Goal: Transaction & Acquisition: Purchase product/service

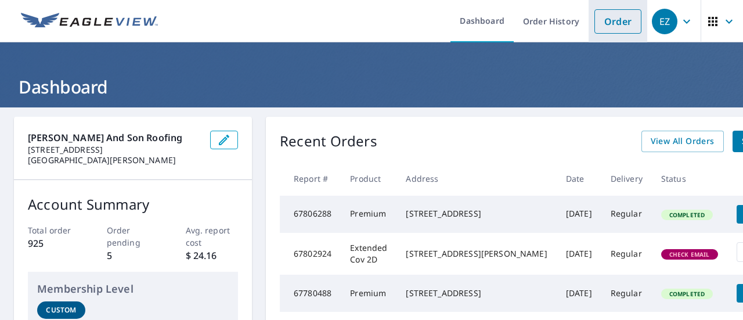
click at [625, 14] on link "Order" at bounding box center [617, 21] width 47 height 24
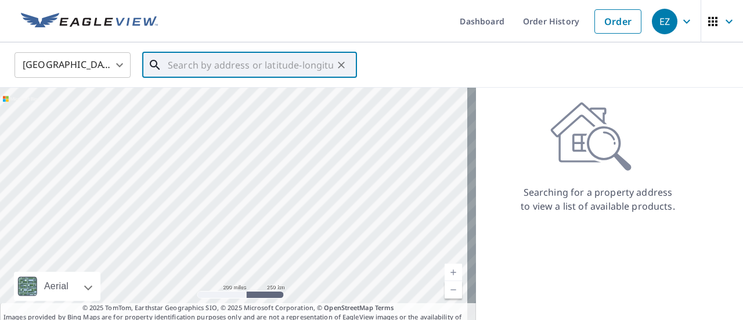
click at [197, 63] on input "text" at bounding box center [250, 65] width 165 height 32
paste input "[STREET_ADDRESS][PERSON_NAME][PERSON_NAME]"
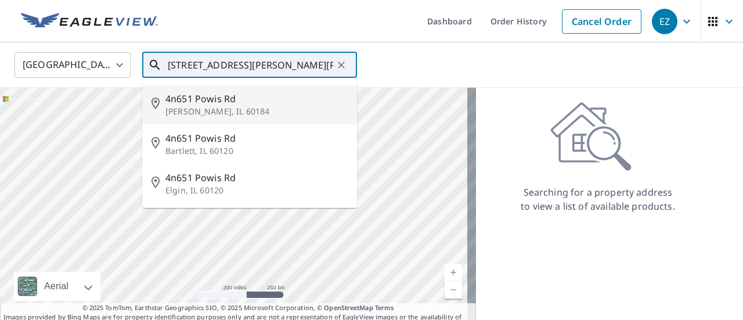
click at [228, 110] on p "[PERSON_NAME], IL 60184" at bounding box center [256, 112] width 182 height 12
type input "[STREET_ADDRESS][PERSON_NAME][PERSON_NAME]"
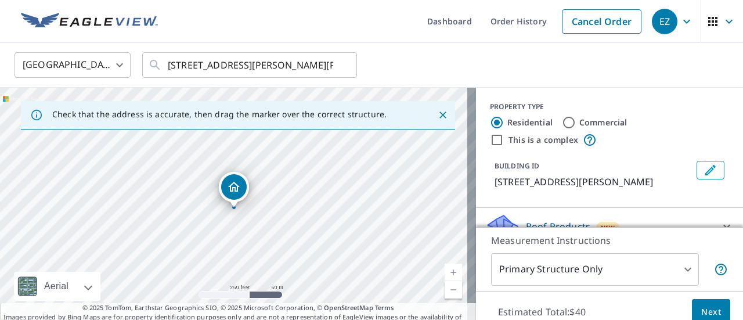
click at [444, 269] on link "Current Level 17, Zoom In" at bounding box center [452, 271] width 17 height 17
click at [444, 269] on link "Current Level 18, Zoom In" at bounding box center [452, 271] width 17 height 17
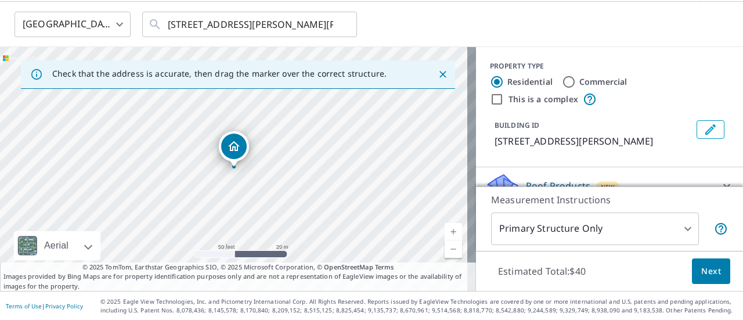
scroll to position [73, 0]
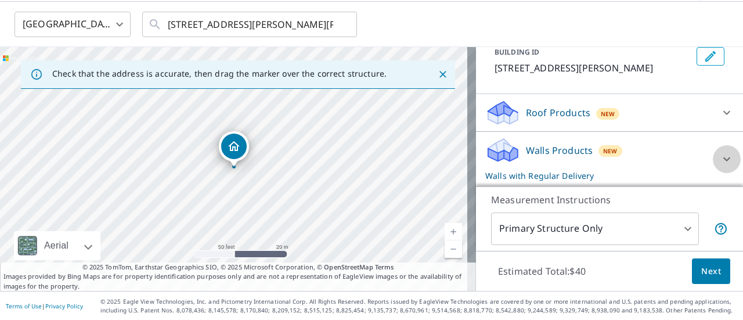
click at [723, 159] on icon at bounding box center [726, 159] width 7 height 4
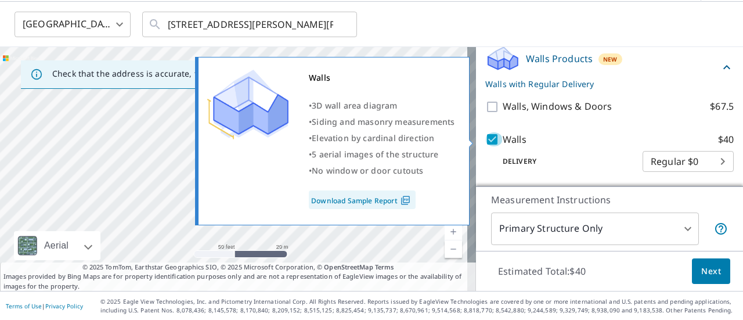
click at [487, 138] on input "Walls $40" at bounding box center [493, 139] width 17 height 14
checkbox input "false"
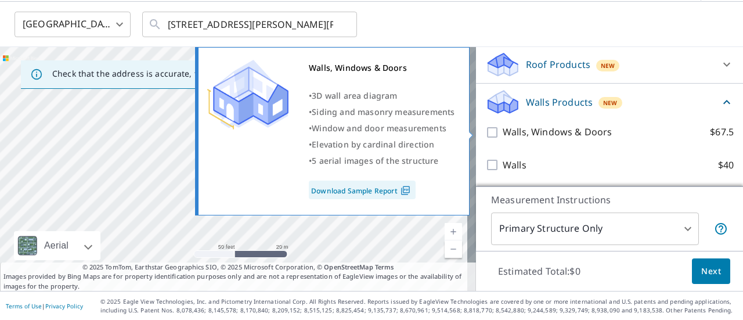
scroll to position [121, 0]
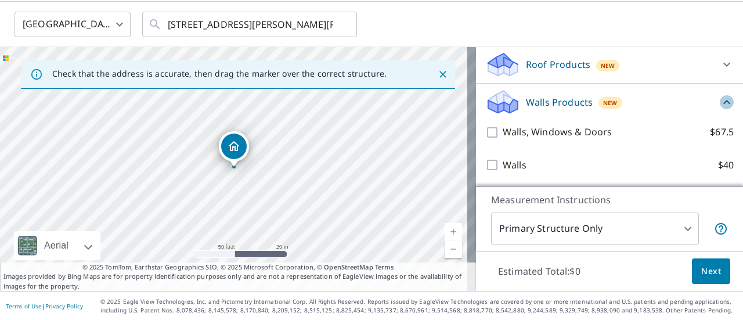
click at [719, 104] on icon at bounding box center [726, 102] width 14 height 14
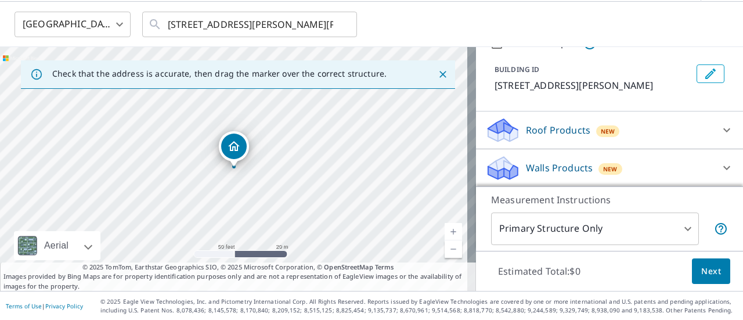
scroll to position [56, 0]
click at [712, 132] on div at bounding box center [726, 130] width 28 height 28
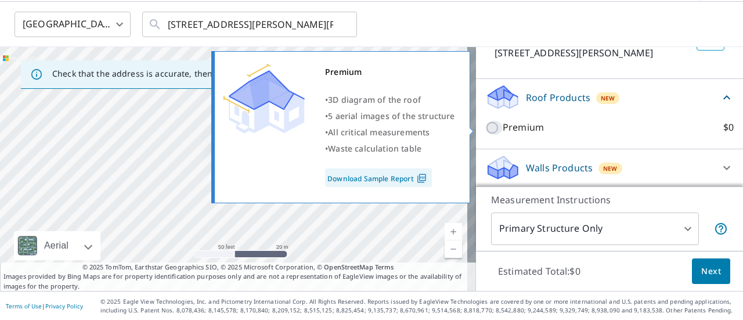
click at [487, 127] on input "Premium $0" at bounding box center [493, 128] width 17 height 14
checkbox input "true"
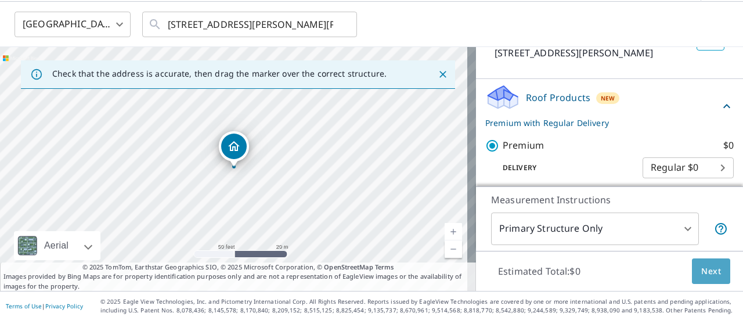
click at [704, 274] on span "Next" at bounding box center [711, 271] width 20 height 15
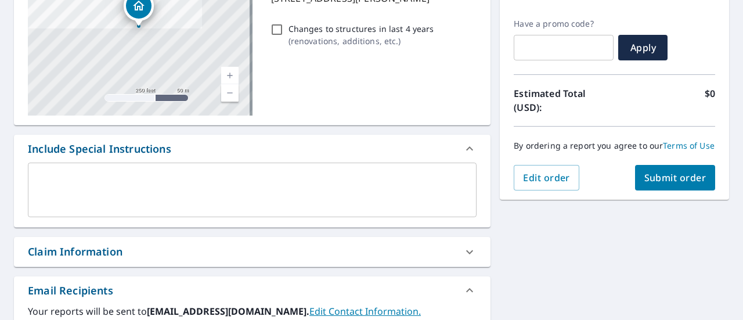
scroll to position [191, 0]
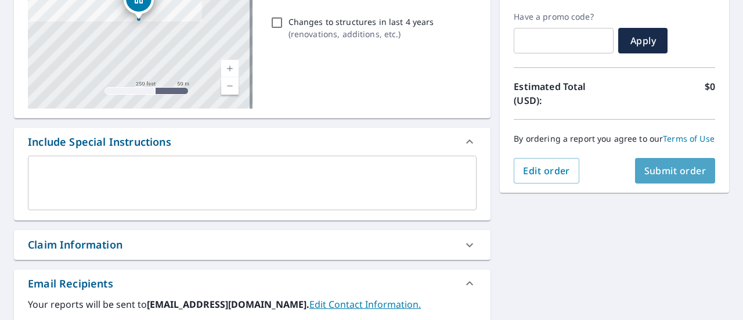
click at [644, 177] on span "Submit order" at bounding box center [675, 170] width 62 height 13
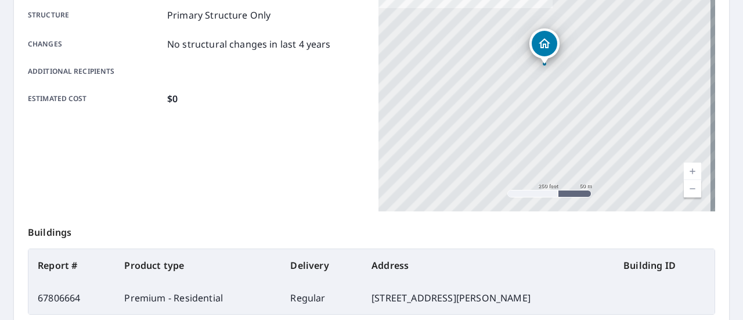
scroll to position [362, 0]
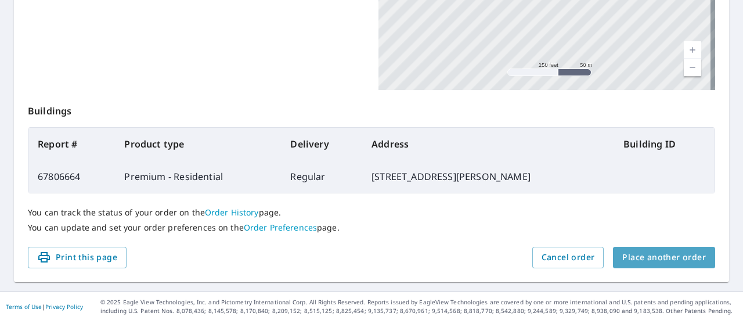
click at [672, 257] on span "Place another order" at bounding box center [664, 257] width 84 height 15
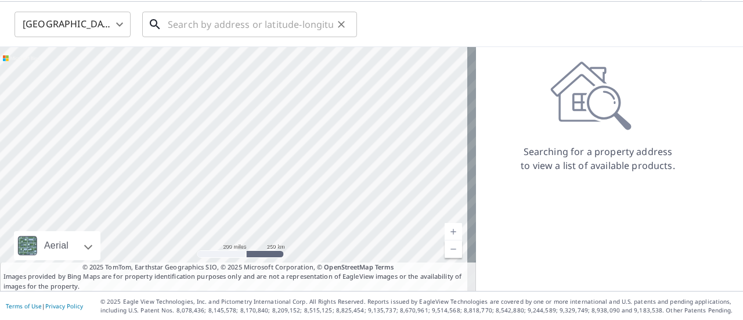
click at [275, 25] on input "text" at bounding box center [250, 24] width 165 height 32
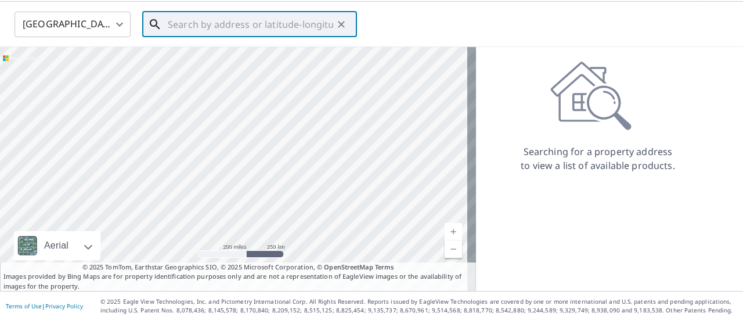
paste input "4N255 [PERSON_NAME] [GEOGRAPHIC_DATA][PERSON_NAME], IL 6"
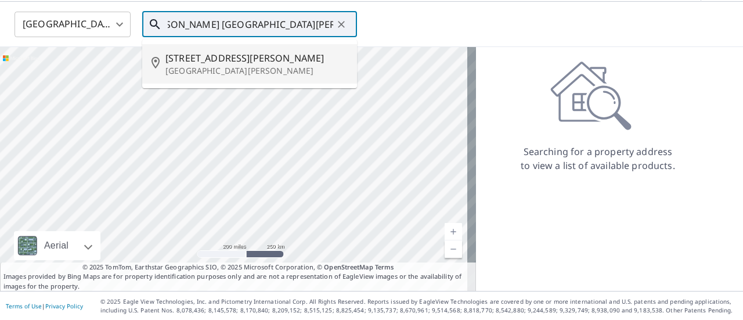
click at [267, 67] on p "[GEOGRAPHIC_DATA][PERSON_NAME]" at bounding box center [256, 71] width 182 height 12
type input "[STREET_ADDRESS][PERSON_NAME][PERSON_NAME]"
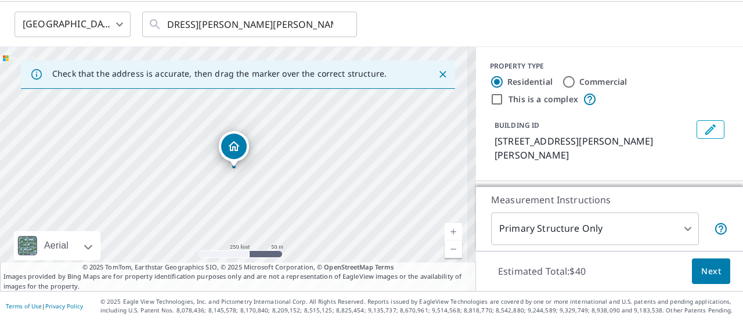
scroll to position [0, 0]
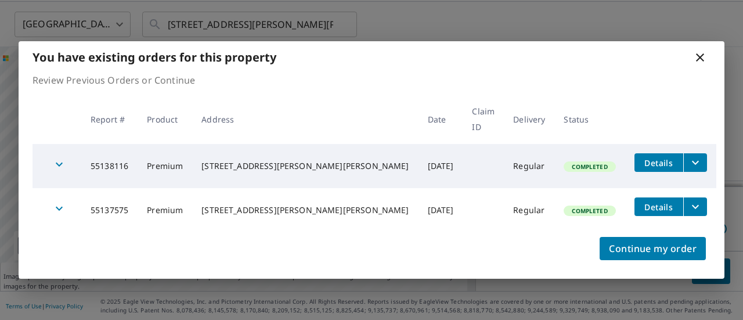
click at [698, 63] on icon at bounding box center [700, 57] width 14 height 14
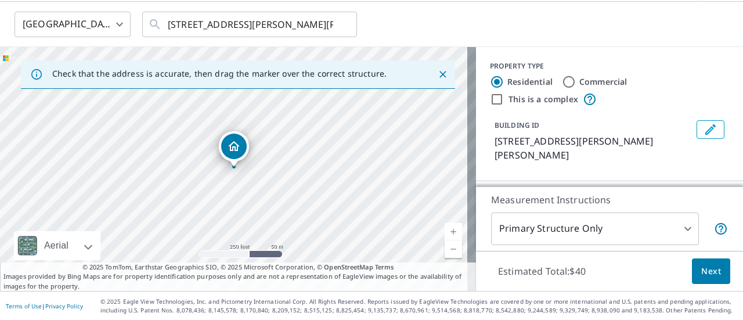
click at [444, 223] on link "Current Level 17, Zoom In" at bounding box center [452, 231] width 17 height 17
click at [444, 224] on link "Current Level 18, Zoom In" at bounding box center [452, 231] width 17 height 17
click at [714, 202] on p "Measurement Instructions" at bounding box center [609, 200] width 237 height 14
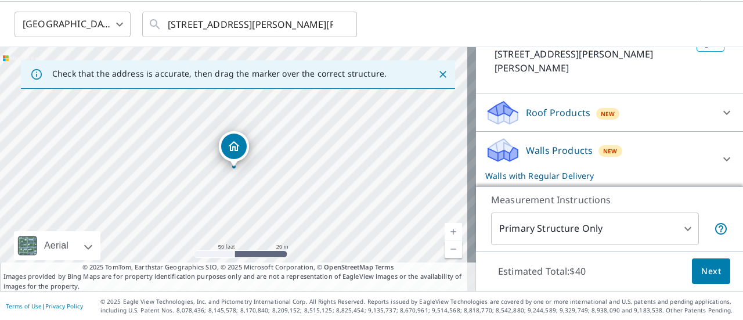
click at [669, 143] on div "Walls Products New Walls with Regular Delivery" at bounding box center [598, 158] width 227 height 45
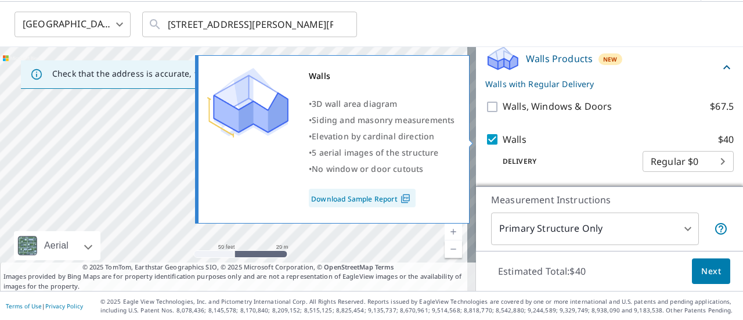
click at [490, 140] on input "Walls $40" at bounding box center [493, 139] width 17 height 14
checkbox input "false"
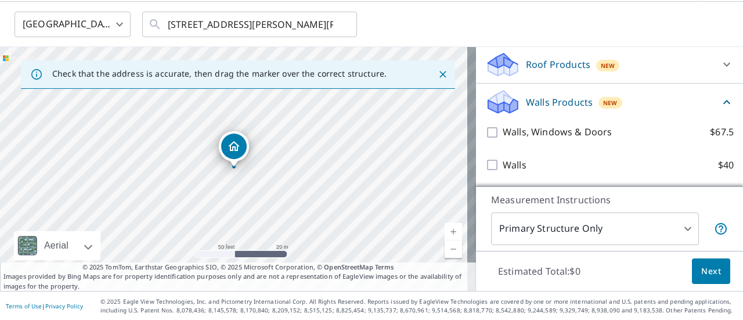
scroll to position [135, 0]
click at [719, 102] on icon at bounding box center [726, 102] width 14 height 14
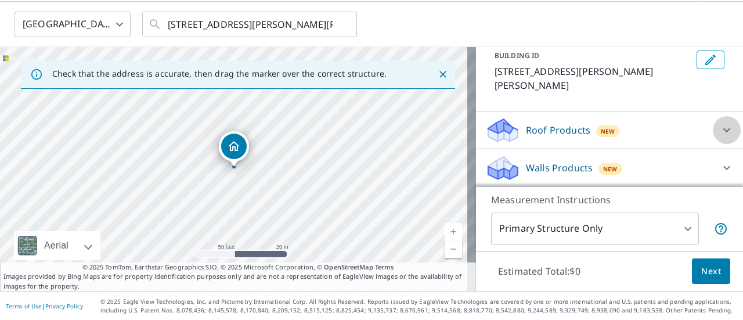
click at [723, 129] on icon at bounding box center [726, 130] width 7 height 4
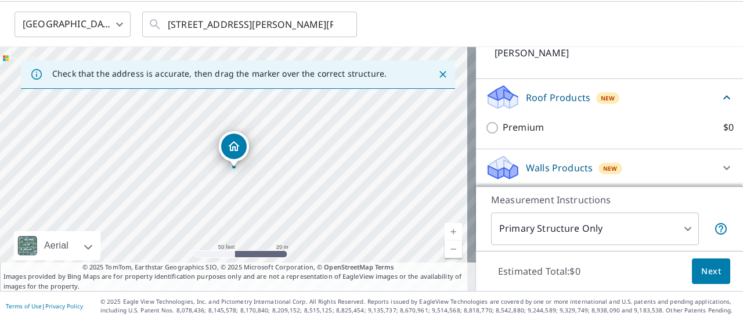
click at [487, 126] on input "Premium $0" at bounding box center [493, 128] width 17 height 14
checkbox input "true"
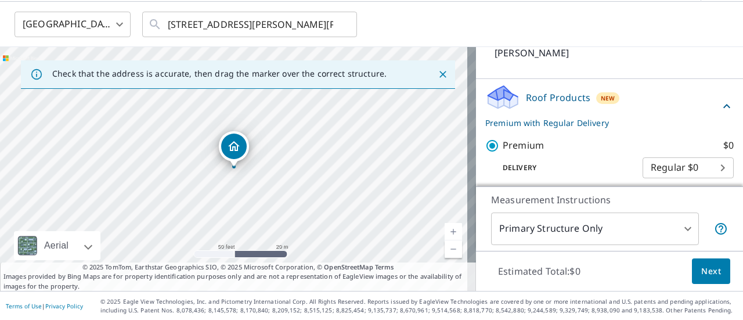
click at [719, 108] on icon at bounding box center [726, 106] width 14 height 14
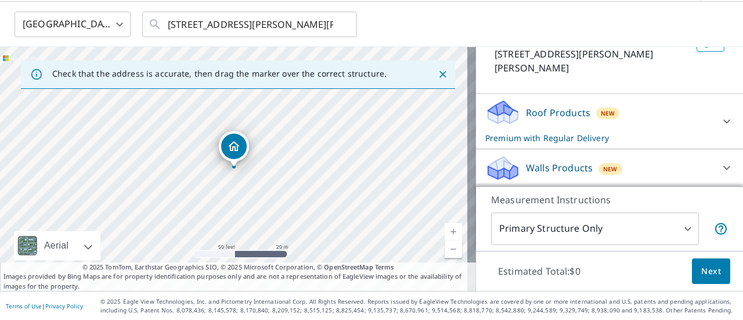
scroll to position [87, 0]
click at [704, 270] on span "Next" at bounding box center [711, 271] width 20 height 15
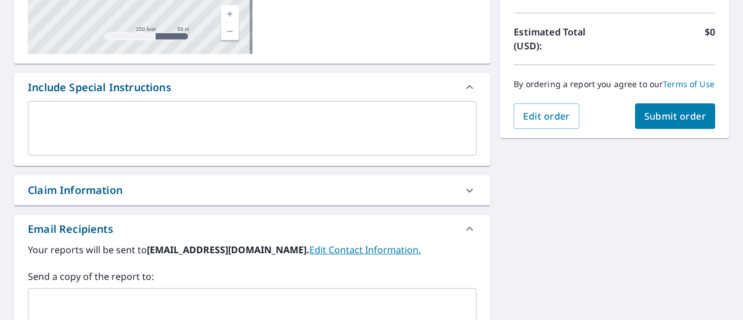
scroll to position [247, 0]
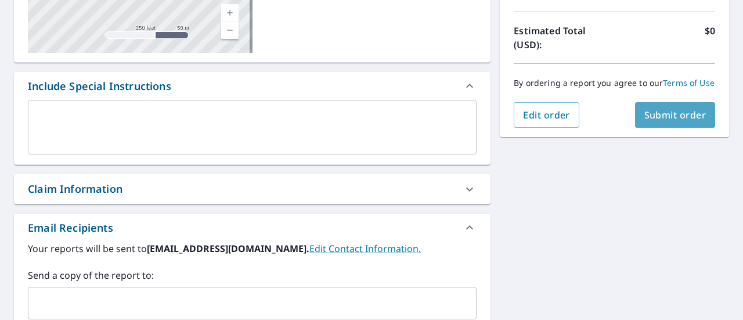
click at [647, 121] on span "Submit order" at bounding box center [675, 114] width 62 height 13
